Goal: Find specific page/section: Find specific page/section

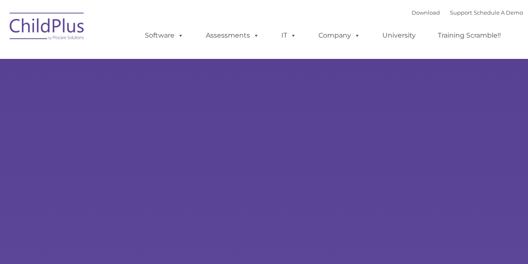
select select "MEDIUM"
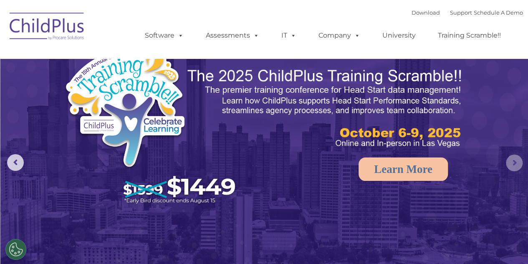
click at [509, 158] on rs-arrow at bounding box center [514, 162] width 17 height 17
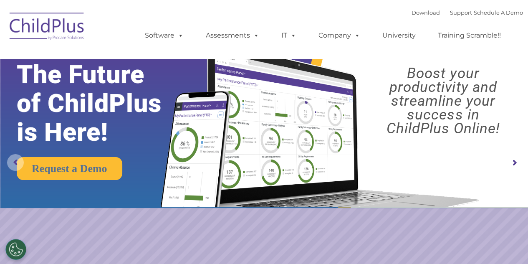
click at [17, 155] on rs-arrow at bounding box center [15, 162] width 17 height 17
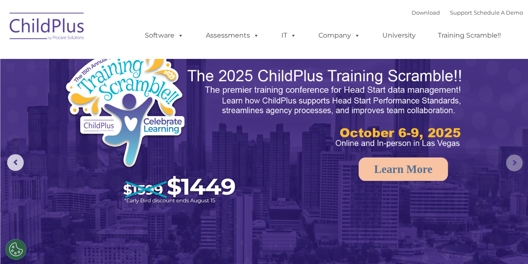
click at [513, 161] on rs-arrow at bounding box center [514, 162] width 17 height 17
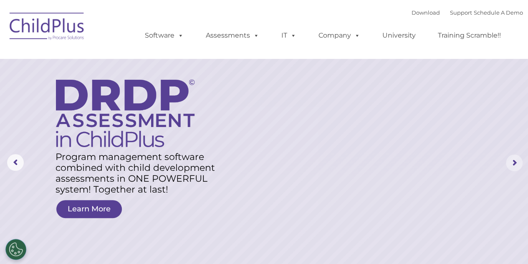
click at [513, 161] on rs-arrow at bounding box center [514, 162] width 17 height 17
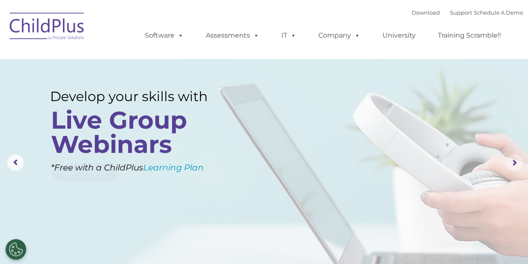
click at [513, 161] on rs-arrow at bounding box center [514, 162] width 17 height 17
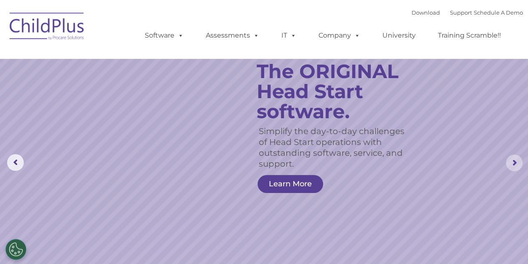
click at [513, 161] on rs-arrow at bounding box center [514, 162] width 17 height 17
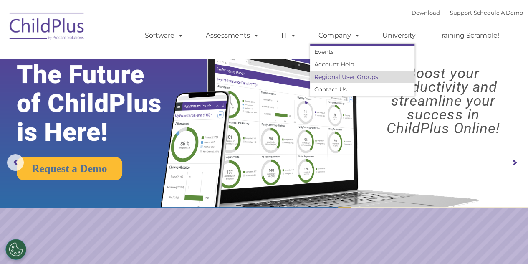
click at [362, 76] on link "Regional User Groups" at bounding box center [362, 76] width 104 height 13
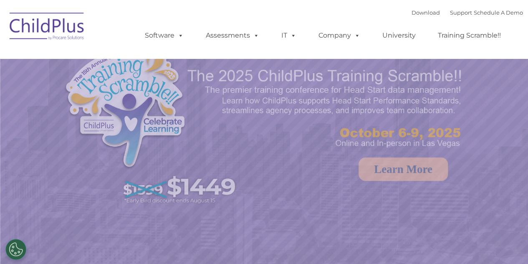
select select "MEDIUM"
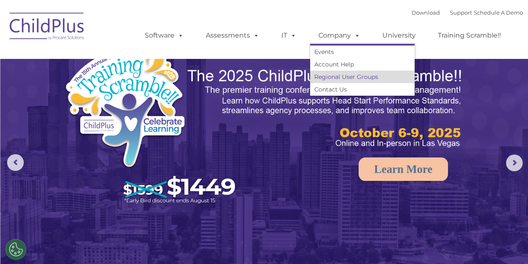
click at [362, 74] on link "Regional User Groups" at bounding box center [362, 76] width 104 height 13
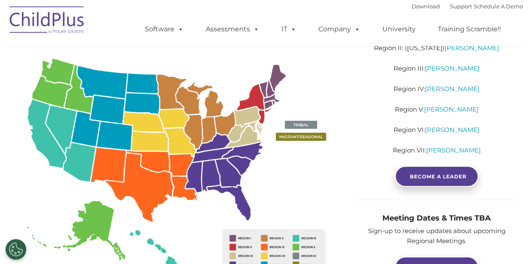
scroll to position [143, 0]
